Goal: Task Accomplishment & Management: Use online tool/utility

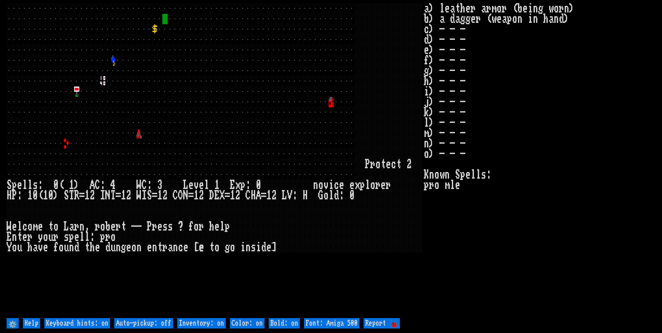
click at [159, 318] on off "Auto-pickup: off" at bounding box center [143, 323] width 59 height 10
type off "Auto-pickup: on"
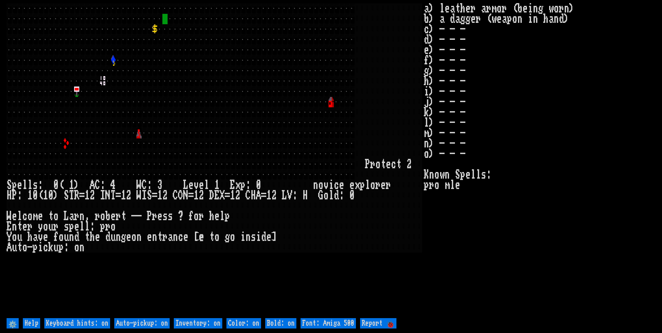
click at [194, 322] on on "Inventory: on" at bounding box center [198, 323] width 48 height 10
type on "Inventory: off"
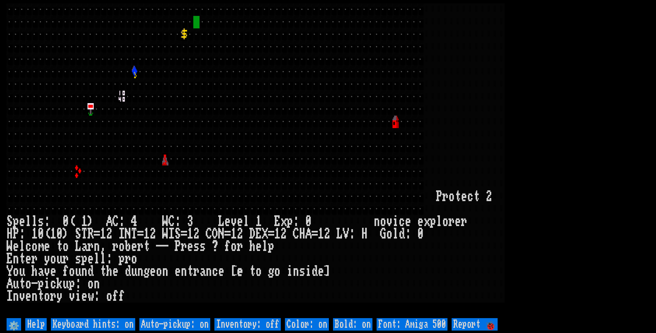
click at [411, 325] on 500 "Font: Amiga 500" at bounding box center [412, 324] width 71 height 12
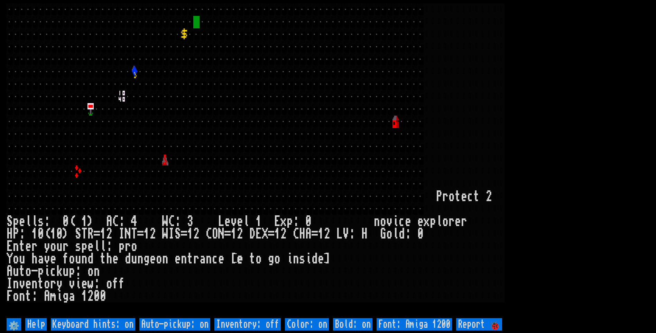
click at [540, 130] on larn at bounding box center [328, 159] width 643 height 313
